Goal: Transaction & Acquisition: Purchase product/service

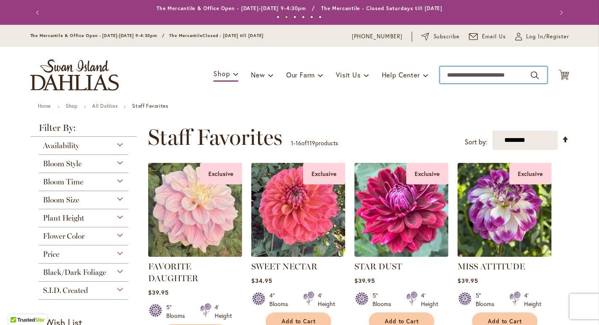
click at [452, 83] on input "Search" at bounding box center [493, 74] width 107 height 17
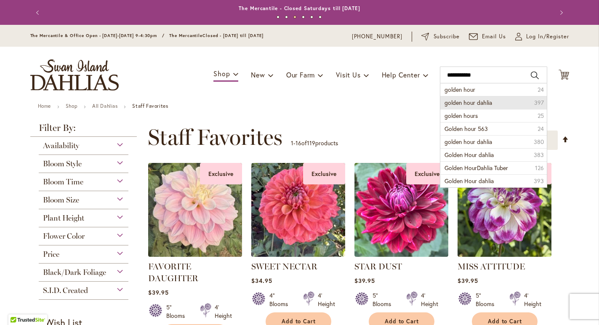
click at [450, 106] on span "golden hour dahlia" at bounding box center [468, 102] width 48 height 8
type input "**********"
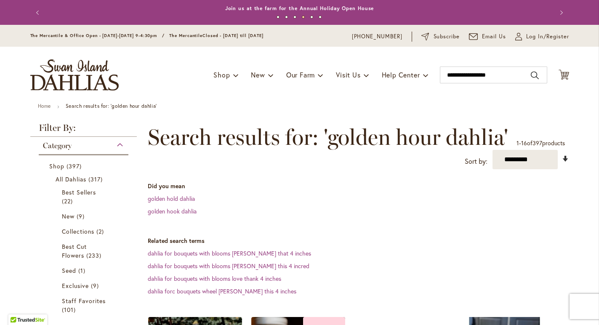
click at [565, 163] on link "Set Ascending Direction" at bounding box center [565, 159] width 7 height 10
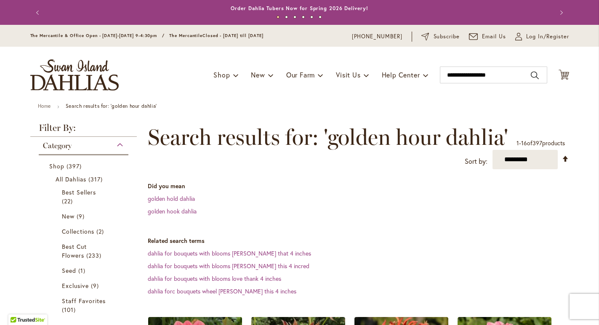
scroll to position [159, 0]
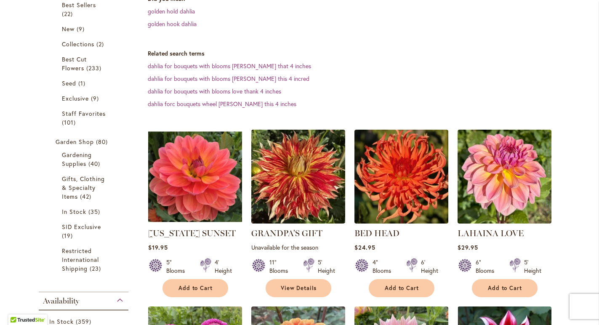
scroll to position [189, 0]
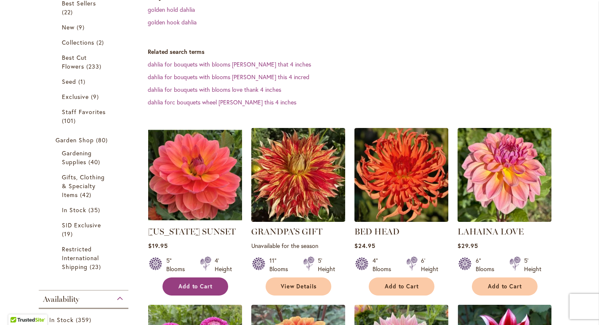
click at [193, 290] on span "Add to Cart" at bounding box center [195, 286] width 34 height 7
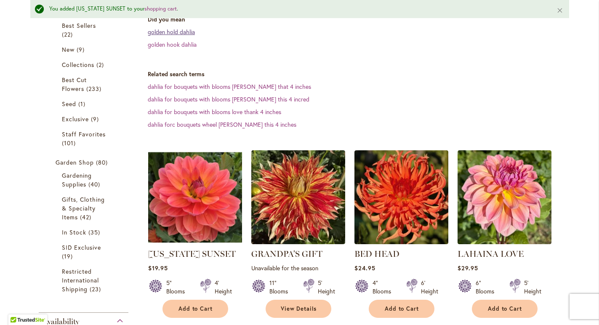
click at [172, 36] on link "golden hold dahlia" at bounding box center [171, 32] width 47 height 8
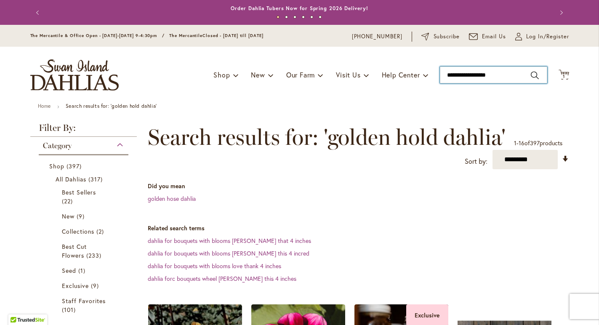
type input "**********"
drag, startPoint x: 506, startPoint y: 83, endPoint x: 469, endPoint y: 83, distance: 36.6
click at [469, 83] on input "**********" at bounding box center [493, 74] width 107 height 17
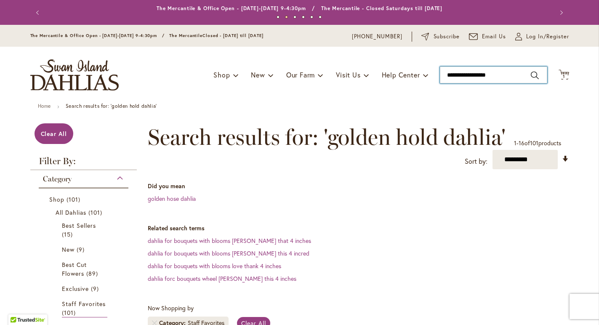
click at [502, 83] on input "**********" at bounding box center [493, 74] width 107 height 17
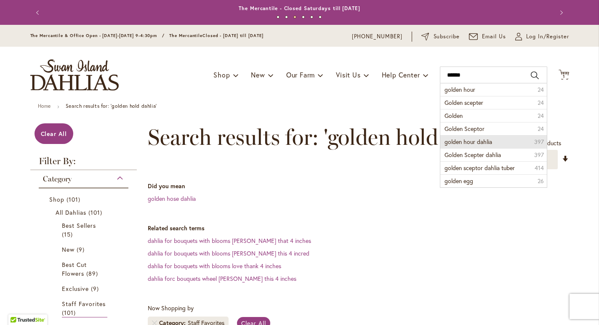
click at [501, 148] on li "golden hour dahlia 397" at bounding box center [493, 141] width 106 height 13
type input "**********"
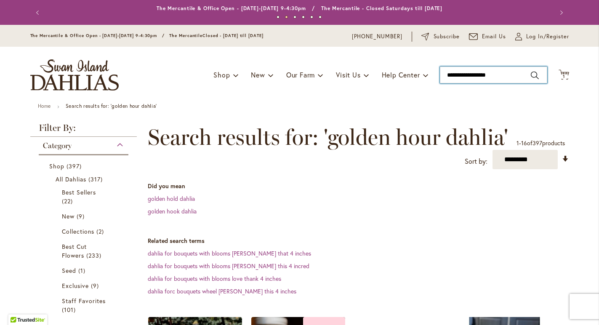
click at [502, 83] on input "**********" at bounding box center [493, 74] width 107 height 17
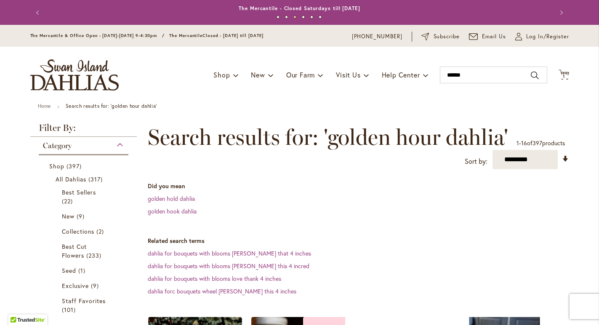
click at [509, 213] on dl "Did you mean golden hold [PERSON_NAME] hook dahlia" at bounding box center [358, 199] width 421 height 34
type input "******"
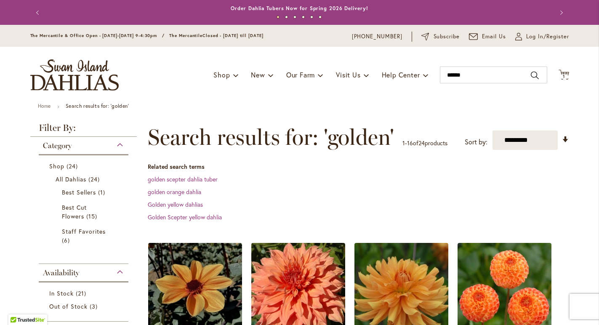
click at [596, 103] on header "Skip to Content The Mercantile & Office Open - Monday-Friday 9-4:30pm / The Mer…" at bounding box center [299, 64] width 599 height 78
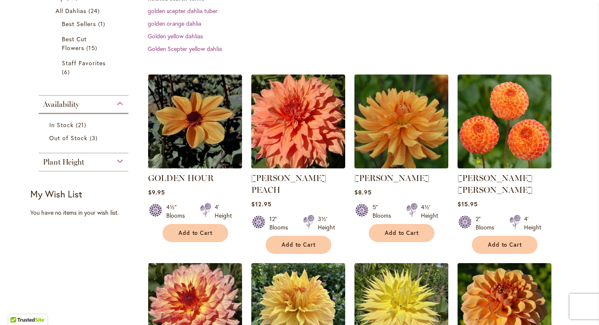
scroll to position [185, 0]
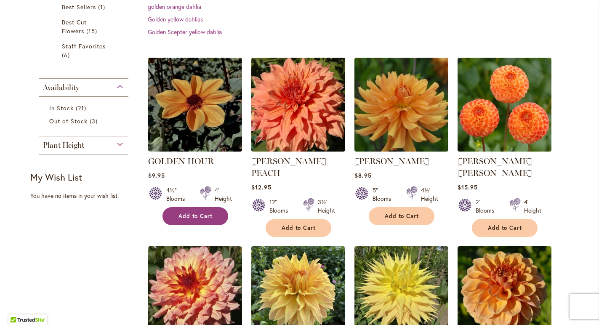
click at [188, 220] on span "Add to Cart" at bounding box center [195, 215] width 34 height 7
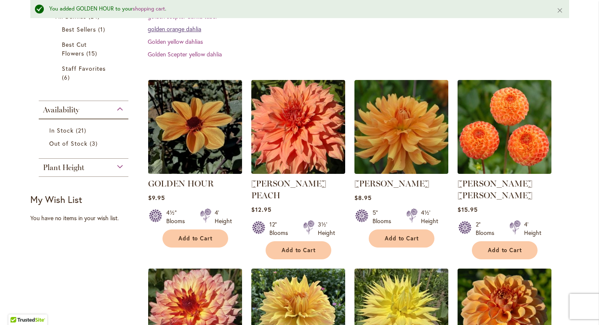
click at [165, 33] on link "golden orange dahlia" at bounding box center [174, 29] width 53 height 8
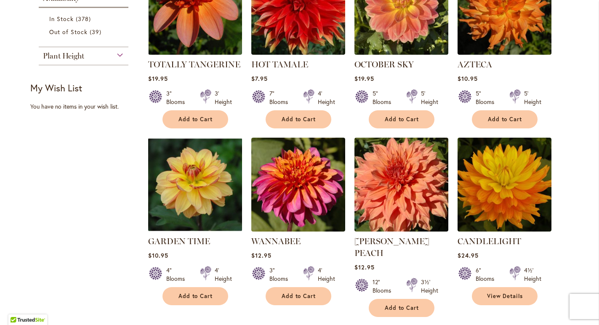
scroll to position [496, 0]
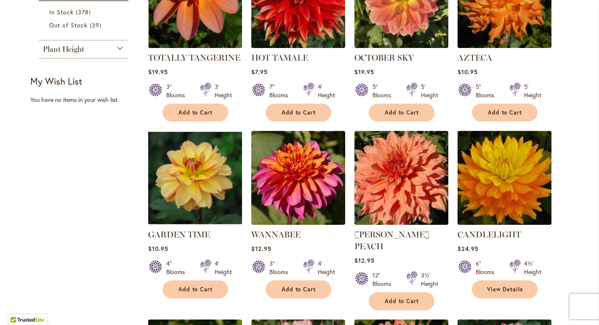
click at [510, 173] on img at bounding box center [504, 177] width 98 height 98
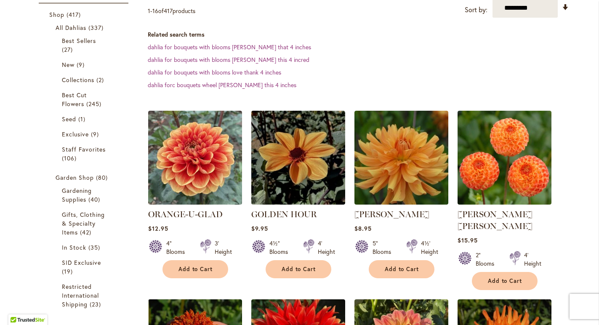
scroll to position [168, 0]
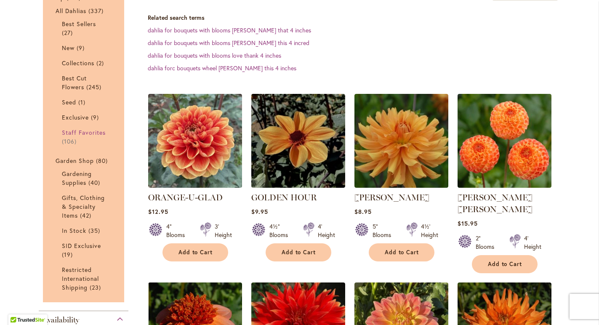
click at [69, 136] on span "Staff Favorites" at bounding box center [84, 132] width 44 height 8
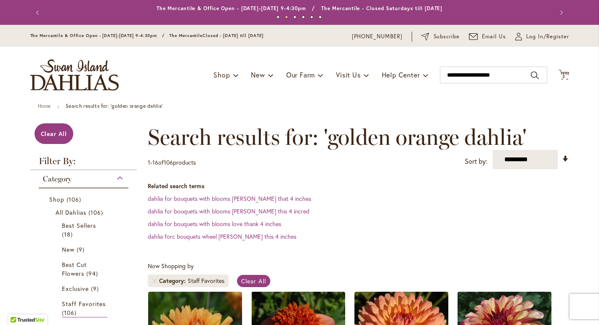
click at [596, 99] on header "Skip to Content The Mercantile & Office Open - [DATE]-[DATE] 9-4:30pm / The Mer…" at bounding box center [299, 64] width 599 height 78
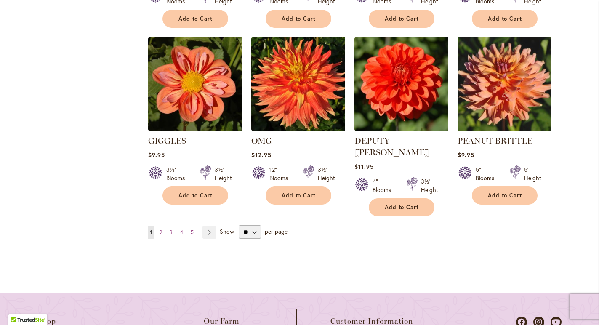
scroll to position [818, 0]
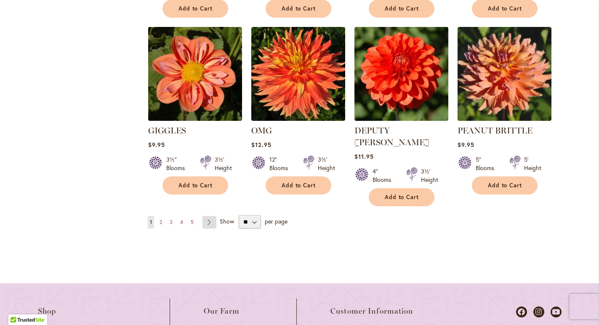
click at [207, 216] on link "Page Next" at bounding box center [209, 222] width 14 height 13
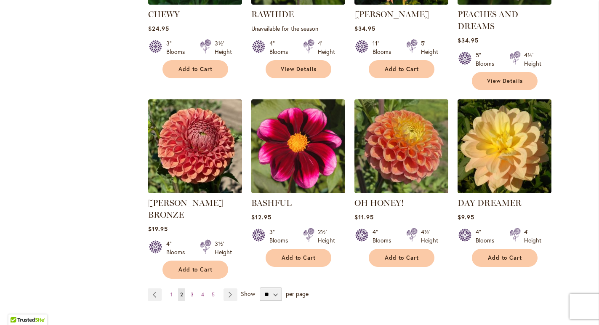
scroll to position [741, 0]
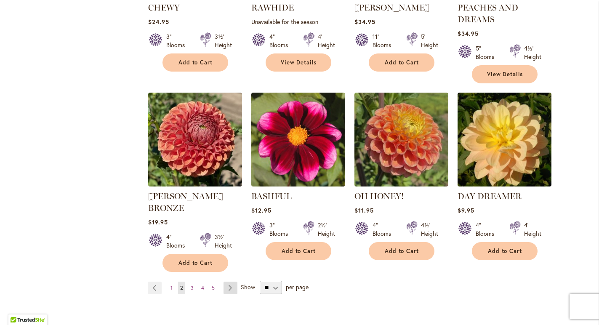
click at [229, 281] on link "Page Next" at bounding box center [230, 287] width 14 height 13
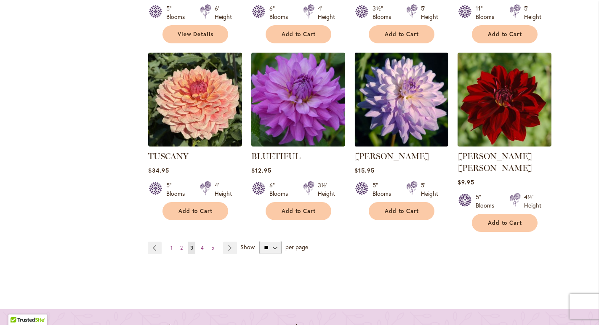
scroll to position [782, 0]
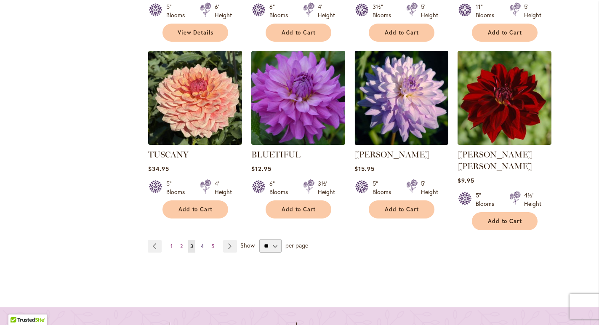
click at [200, 240] on link "Page 4" at bounding box center [202, 246] width 7 height 13
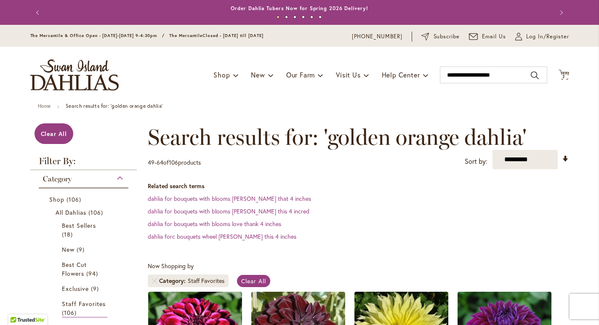
click at [567, 79] on span "2 2 items" at bounding box center [563, 76] width 8 height 4
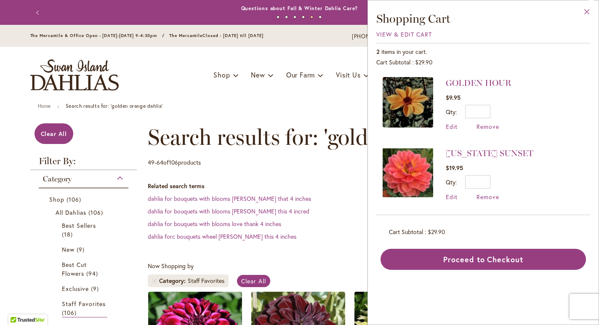
click at [586, 13] on button "Close" at bounding box center [586, 13] width 23 height 27
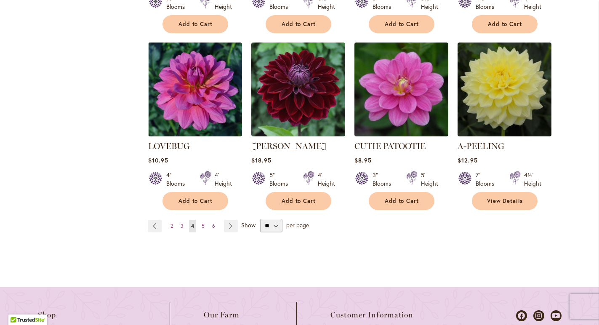
scroll to position [808, 0]
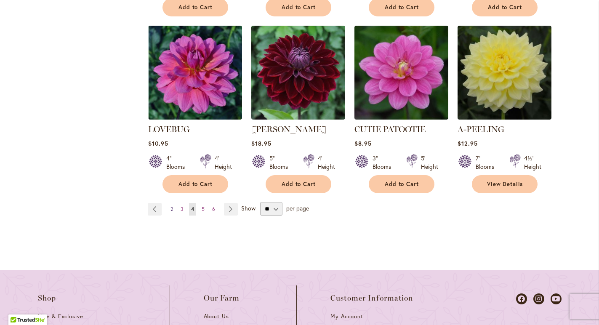
click at [172, 206] on span "2" at bounding box center [171, 209] width 3 height 6
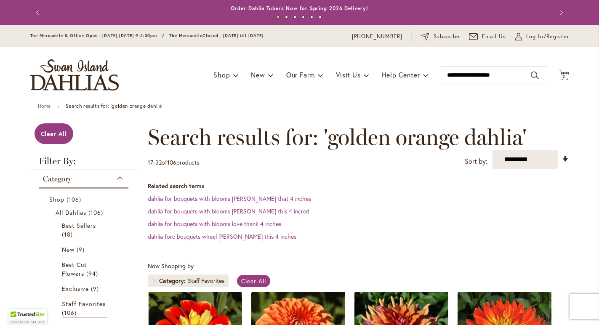
drag, startPoint x: 592, startPoint y: 119, endPoint x: 597, endPoint y: 122, distance: 5.3
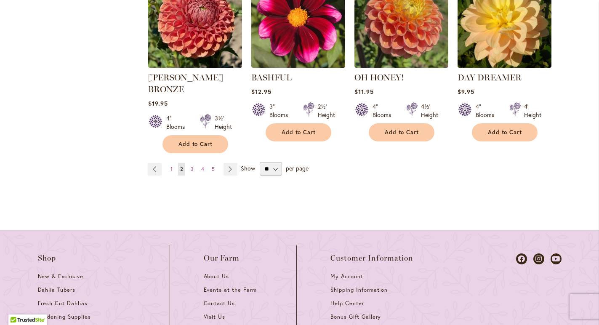
scroll to position [863, 0]
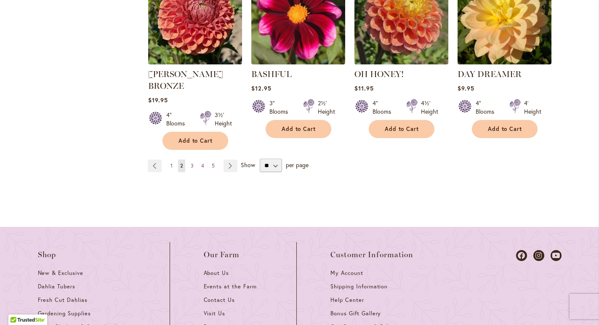
click at [171, 162] on span "1" at bounding box center [171, 165] width 2 height 6
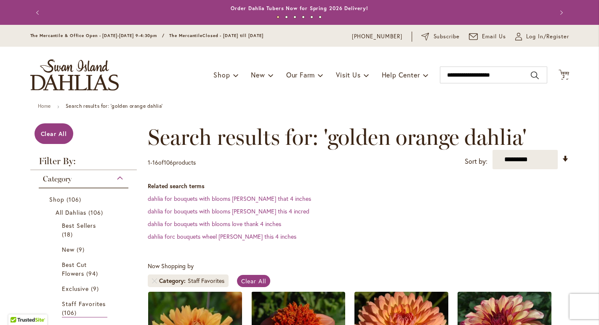
click at [594, 103] on header "Skip to Content The Mercantile & Office Open - [DATE]-[DATE] 9-4:30pm / The Mer…" at bounding box center [299, 64] width 599 height 78
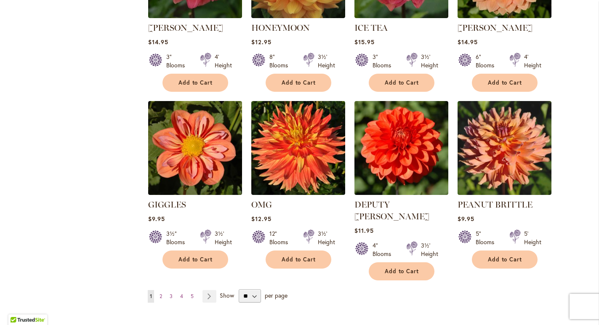
scroll to position [760, 0]
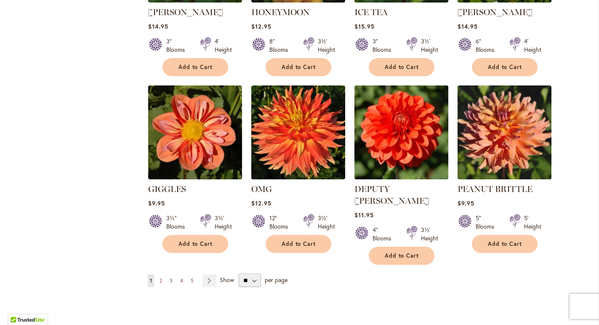
click at [172, 277] on span "3" at bounding box center [171, 280] width 3 height 6
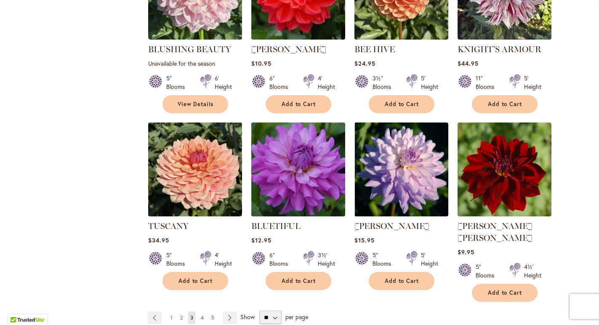
scroll to position [713, 0]
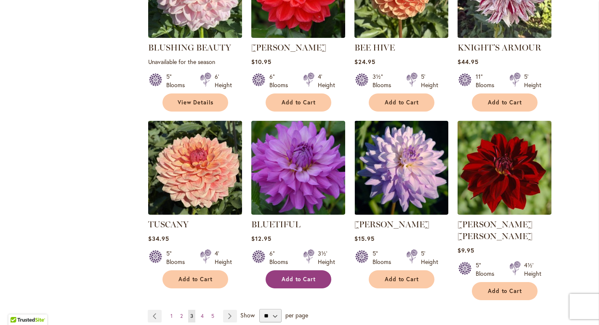
click at [301, 276] on span "Add to Cart" at bounding box center [298, 279] width 34 height 7
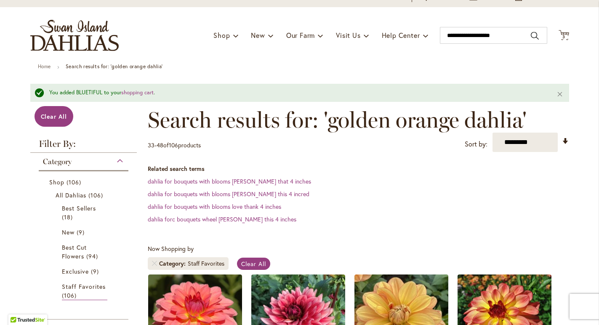
scroll to position [23, 0]
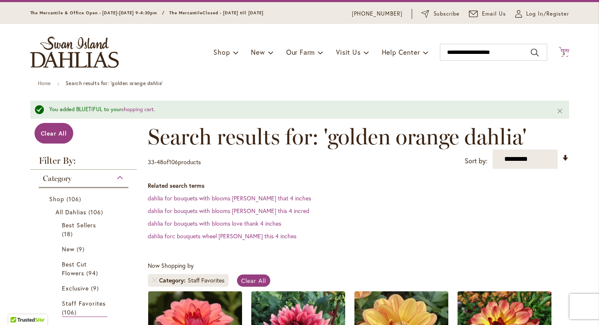
click at [564, 57] on icon "Cart .cls-1 { fill: #231f20; }" at bounding box center [563, 52] width 11 height 11
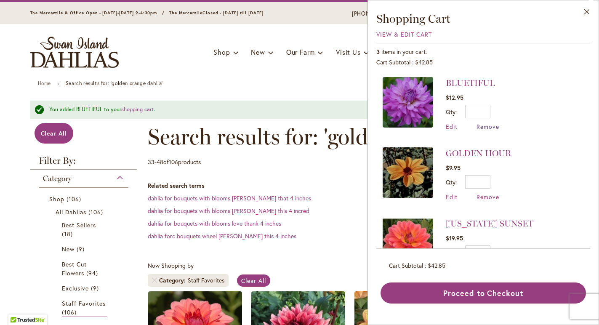
click at [485, 126] on span "Remove" at bounding box center [487, 126] width 23 height 8
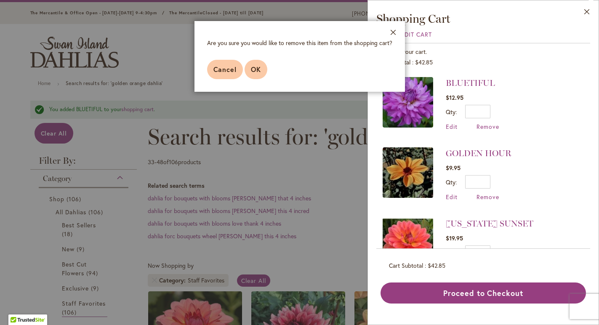
click at [258, 71] on span "OK" at bounding box center [256, 69] width 10 height 9
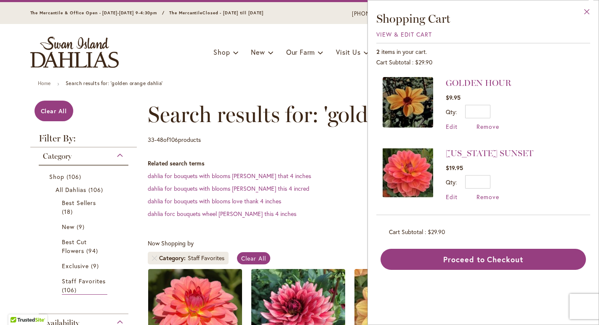
click at [587, 11] on button "Close" at bounding box center [586, 13] width 23 height 27
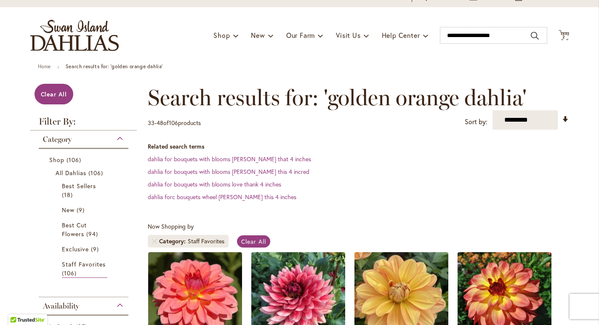
scroll to position [56, 0]
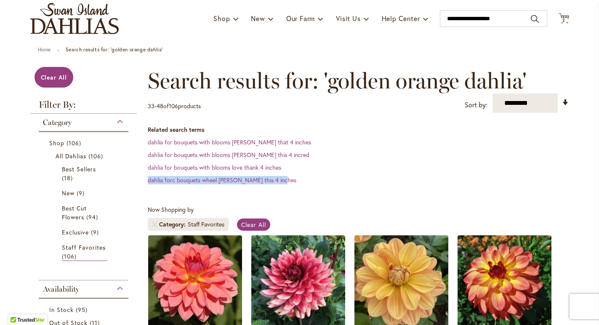
drag, startPoint x: 595, startPoint y: 172, endPoint x: 563, endPoint y: 185, distance: 34.9
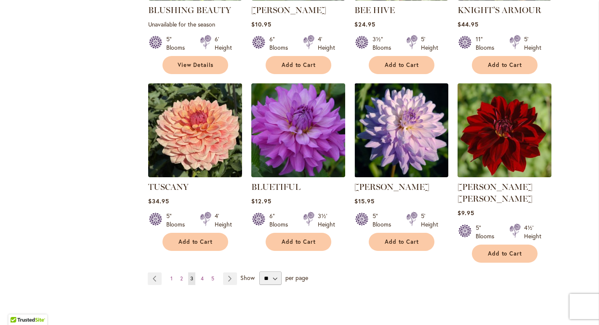
scroll to position [765, 0]
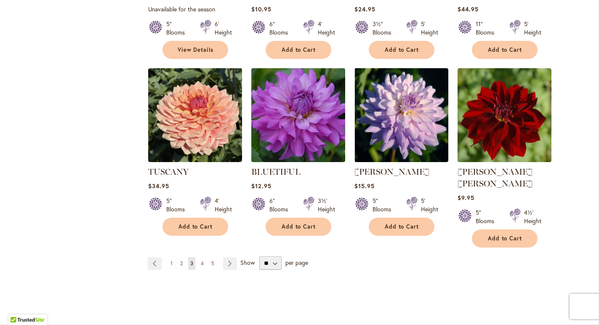
click at [181, 260] on span "2" at bounding box center [181, 263] width 3 height 6
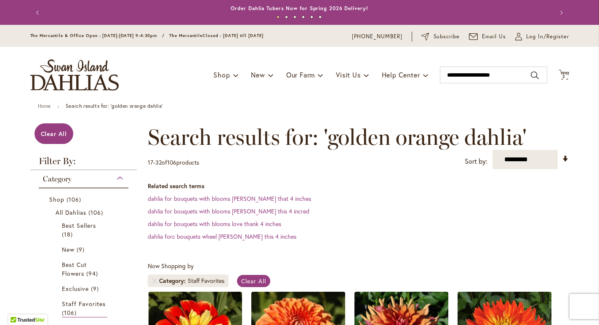
click at [596, 103] on header "Skip to Content The Mercantile & Office Open - Monday-Friday 9-4:30pm / The Mer…" at bounding box center [299, 64] width 599 height 78
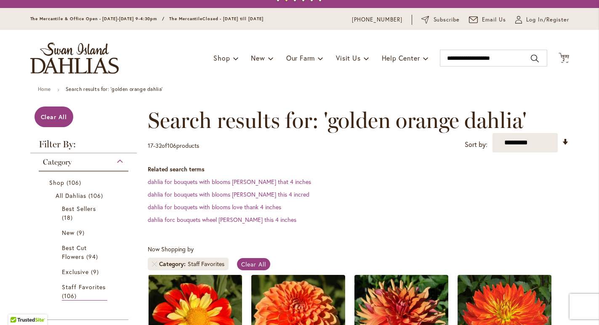
scroll to position [325, 0]
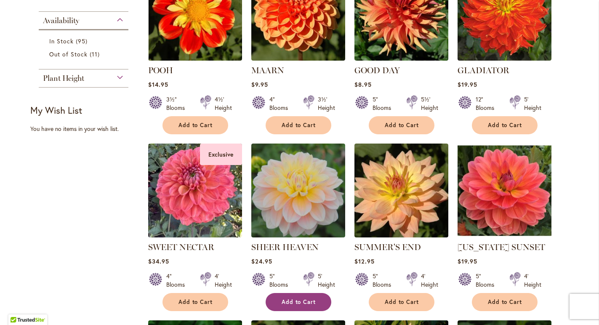
click at [295, 305] on span "Add to Cart" at bounding box center [298, 301] width 34 height 7
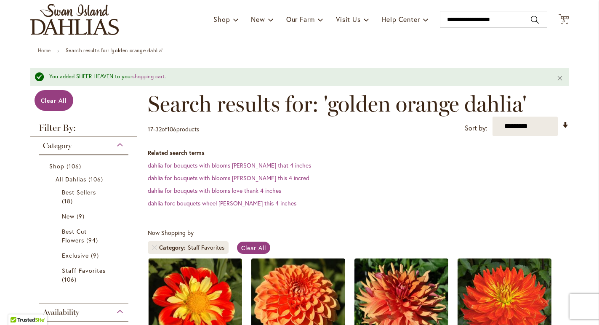
scroll to position [39, 0]
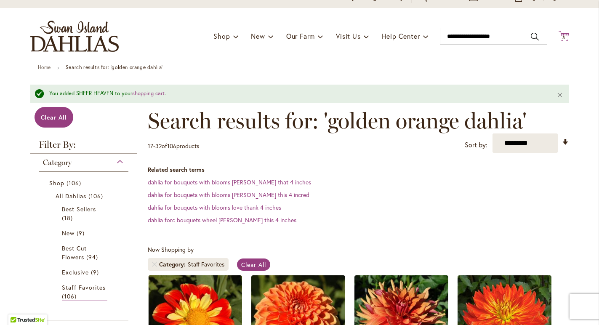
click at [563, 40] on span "3" at bounding box center [563, 37] width 3 height 5
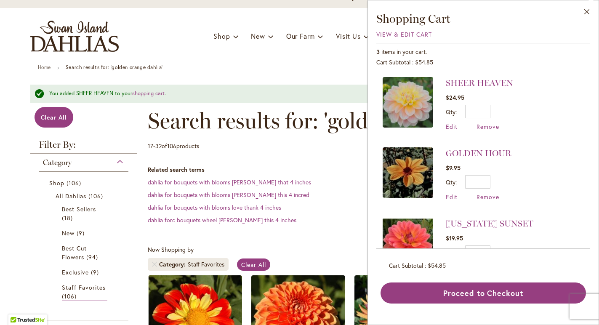
click at [595, 111] on div "Close Shopping Cart View & Edit Cart 3 items in your cart. Cart Subtotal $54.85…" at bounding box center [482, 162] width 231 height 325
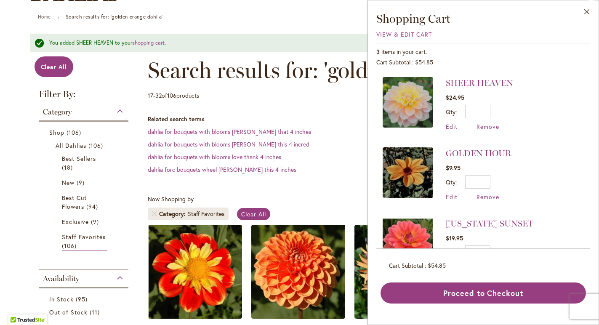
scroll to position [106, 0]
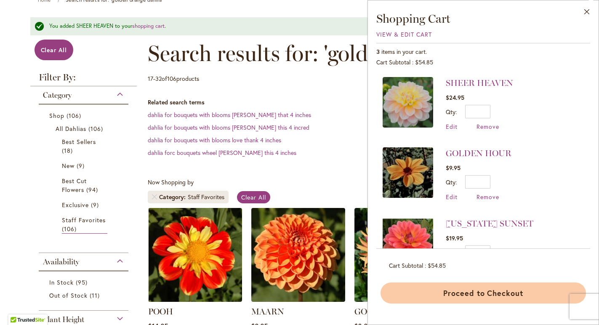
click at [469, 294] on button "Proceed to Checkout" at bounding box center [482, 292] width 205 height 21
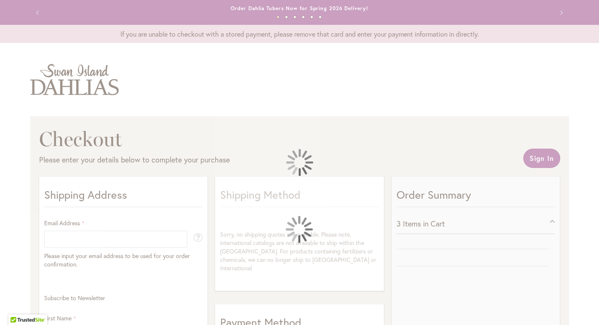
select select "**"
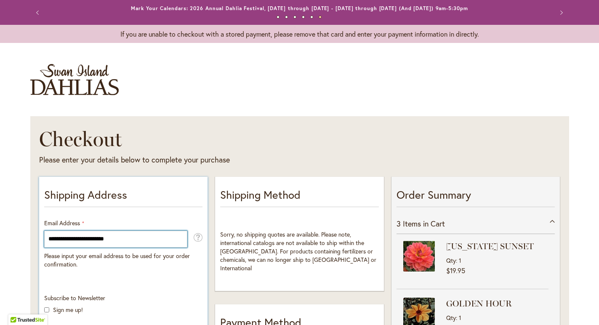
type input "**********"
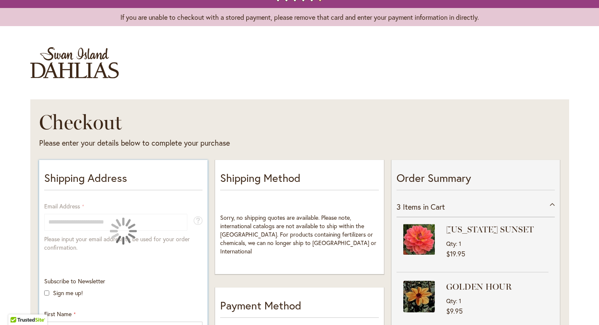
scroll to position [34, 0]
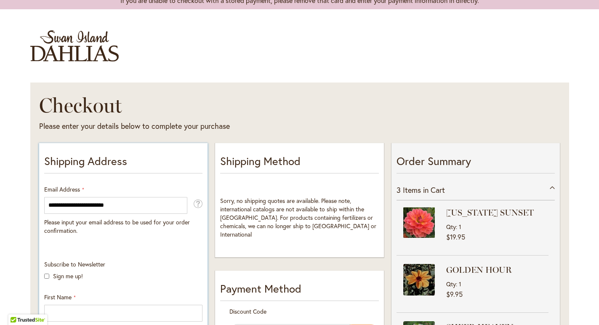
click at [193, 284] on div "Subscribe to Newsletter Sign me up!" at bounding box center [123, 272] width 164 height 24
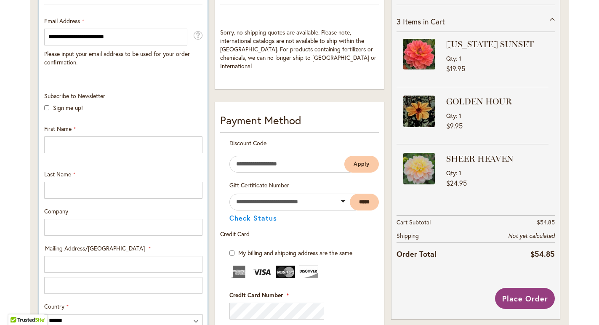
scroll to position [219, 0]
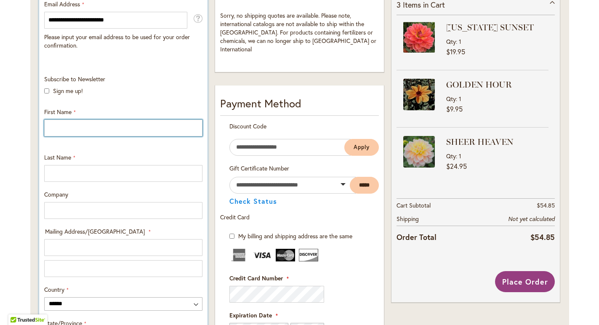
click at [53, 136] on input "First Name" at bounding box center [123, 127] width 158 height 17
type input "*****"
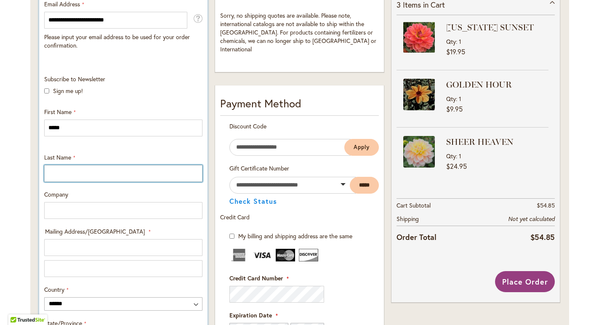
click at [60, 182] on input "Last Name" at bounding box center [123, 173] width 158 height 17
type input "**********"
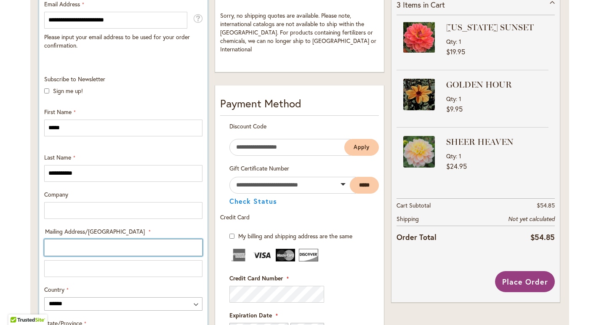
click at [65, 256] on input "Mailing Address/PO BOX: Line 1" at bounding box center [123, 247] width 158 height 17
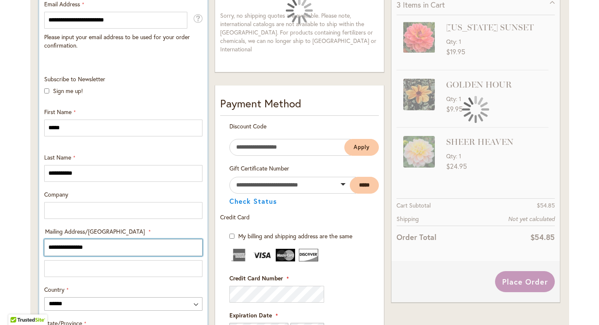
type input "**********"
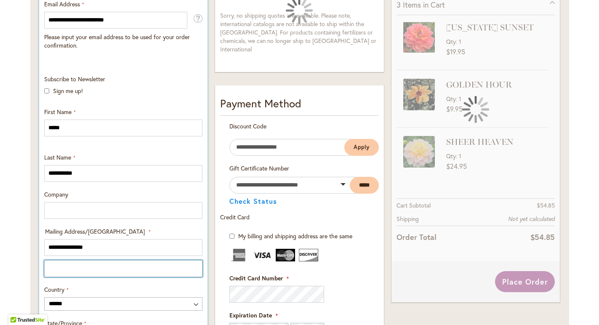
click at [71, 277] on input "Mailing Address/PO BOX: Line 2" at bounding box center [123, 268] width 158 height 17
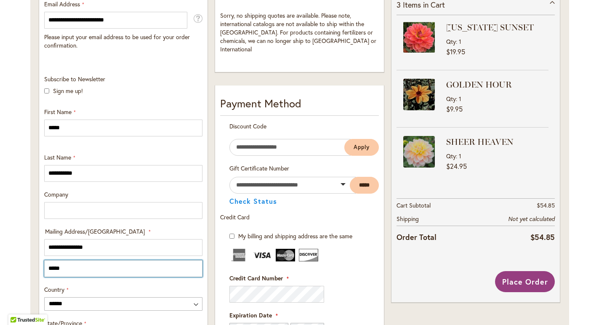
type input "*****"
click at [562, 183] on div "Order Summary 3 Items in Cart OREGON SUNSET Qty 1 $19.95 1" at bounding box center [475, 258] width 176 height 607
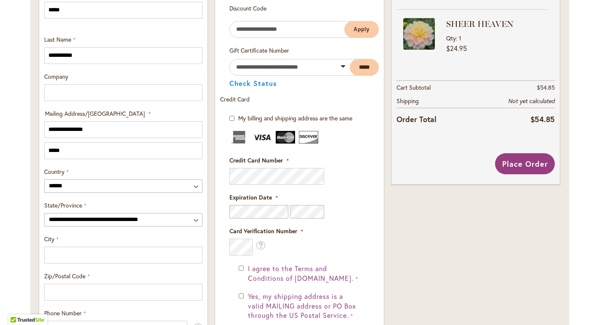
scroll to position [353, 0]
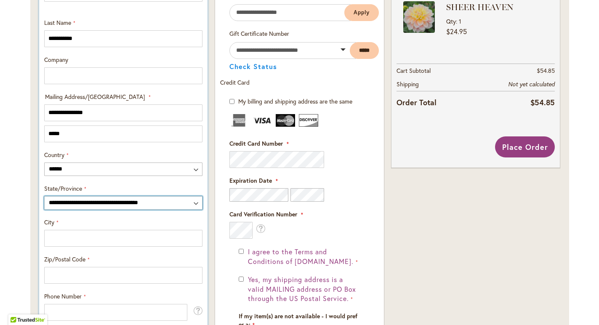
select select "**"
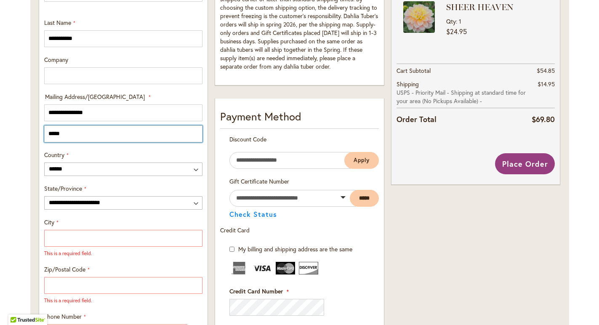
drag, startPoint x: 71, startPoint y: 141, endPoint x: 16, endPoint y: 143, distance: 55.1
click at [16, 143] on div "Toggle Nav Checkout Please enter your details below to complete your purchase S…" at bounding box center [299, 164] width 599 height 932
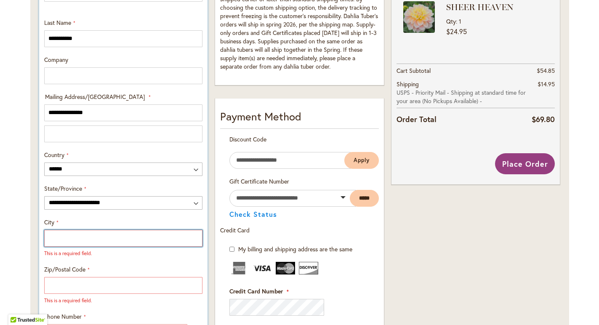
click at [59, 246] on input "City" at bounding box center [123, 238] width 158 height 17
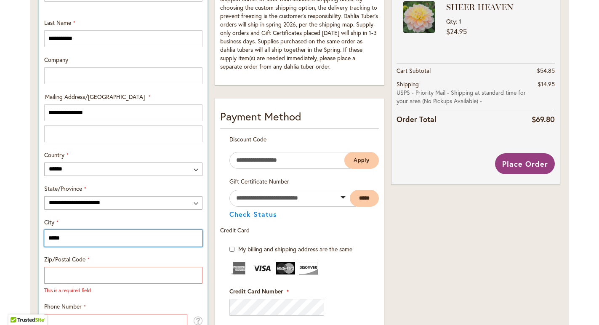
type input "*****"
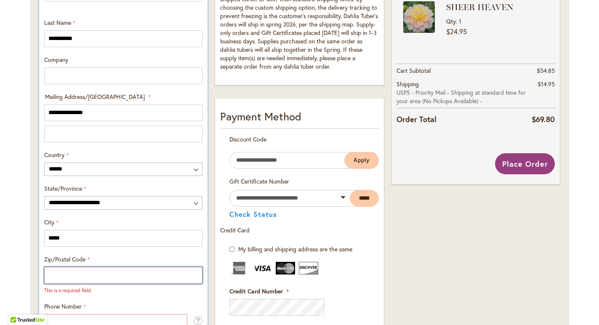
click at [61, 284] on input "Zip/Postal Code" at bounding box center [123, 275] width 158 height 17
type input "*****"
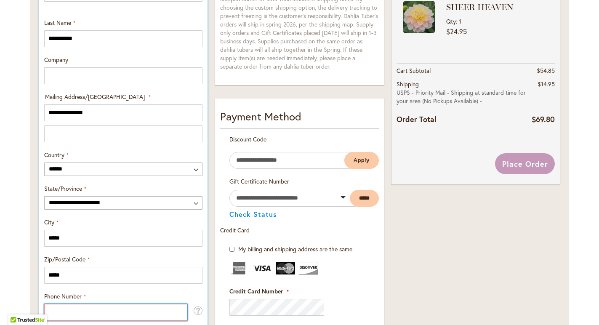
click at [93, 316] on input "Phone Number" at bounding box center [115, 312] width 143 height 17
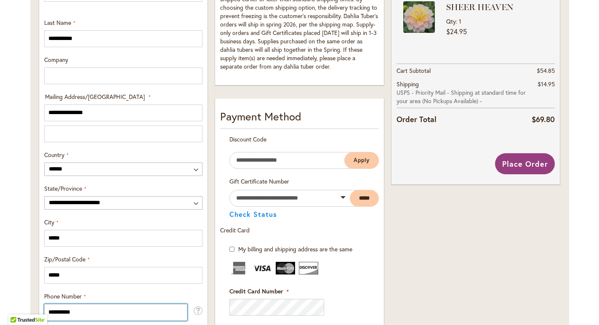
type input "**********"
click at [396, 265] on div "Order Summary 3 Items in Cart OREGON SUNSET Qty 1 $19.95 1" at bounding box center [475, 197] width 176 height 755
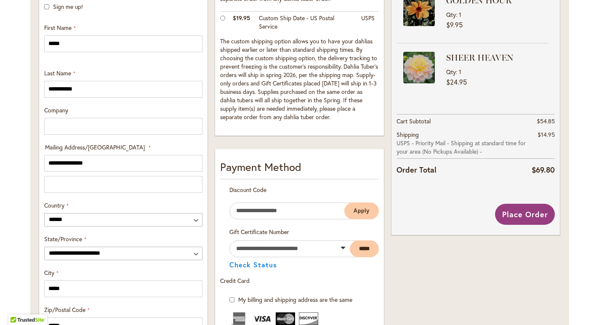
scroll to position [286, 0]
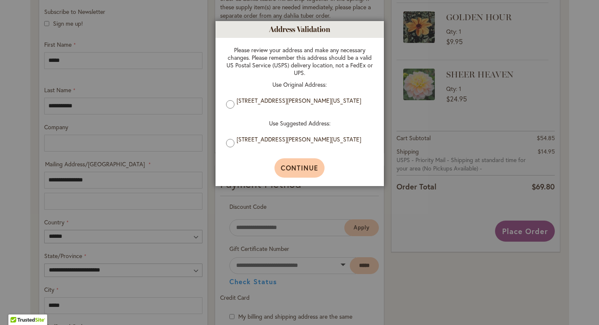
click at [297, 172] on span "Continue" at bounding box center [299, 167] width 37 height 9
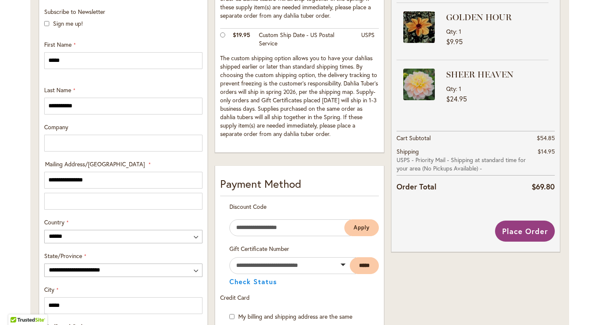
click at [565, 154] on div "Checkout Please enter your details below to complete your purchase Sign In Clos…" at bounding box center [299, 238] width 538 height 817
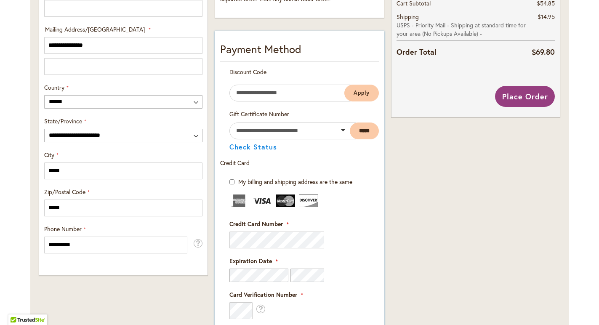
scroll to position [404, 0]
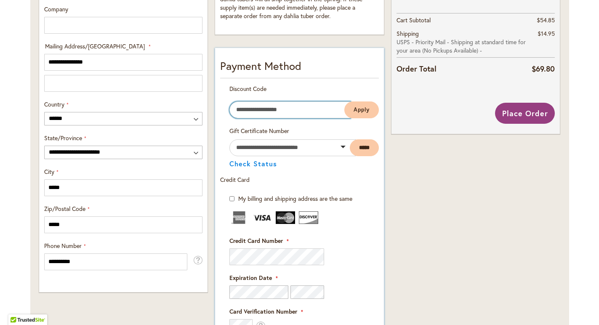
click at [313, 117] on input "Enter discount code" at bounding box center [289, 109] width 121 height 17
type input "********"
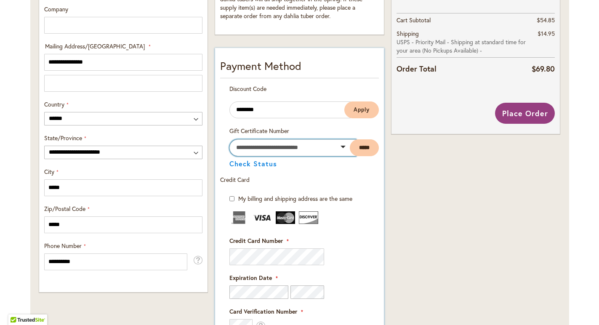
click at [280, 156] on input "text" at bounding box center [292, 147] width 126 height 17
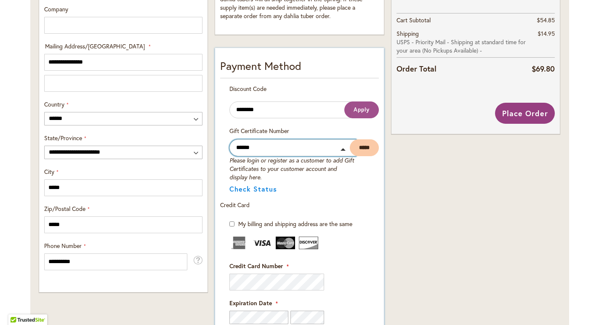
type input "******"
click at [363, 113] on span "Apply" at bounding box center [361, 109] width 16 height 7
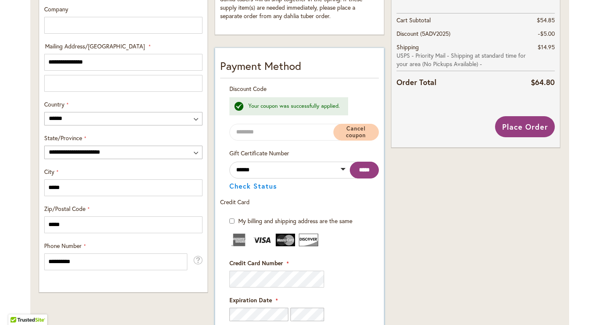
click at [358, 177] on input "*****" at bounding box center [364, 170] width 29 height 17
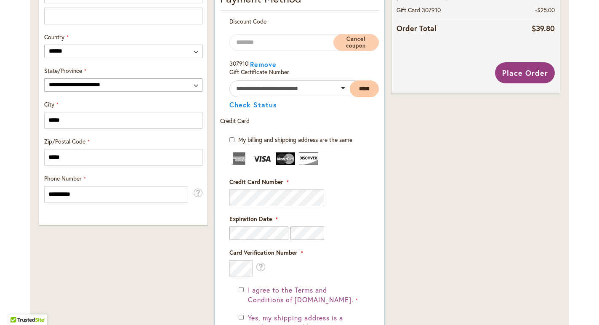
scroll to position [488, 0]
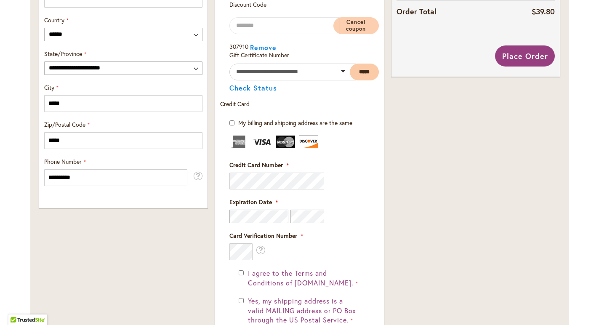
click at [557, 178] on div "Order Summary 3 Items in Cart OREGON SUNSET Qty 1 $19.95 1" at bounding box center [475, 67] width 176 height 763
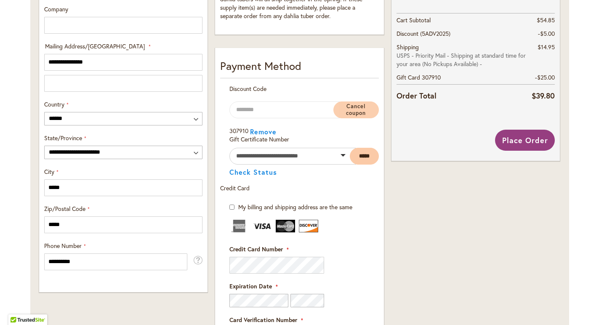
scroll to position [387, 0]
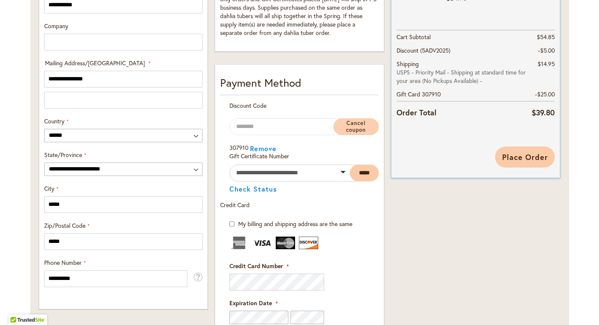
click at [522, 162] on span "Place Order" at bounding box center [525, 157] width 46 height 10
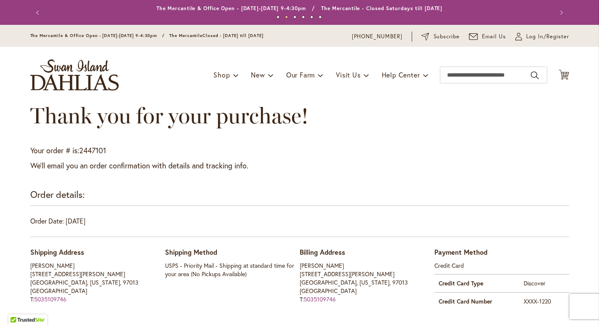
click at [522, 156] on p "Your order # is: 2447101" at bounding box center [299, 150] width 538 height 11
